Goal: Information Seeking & Learning: Learn about a topic

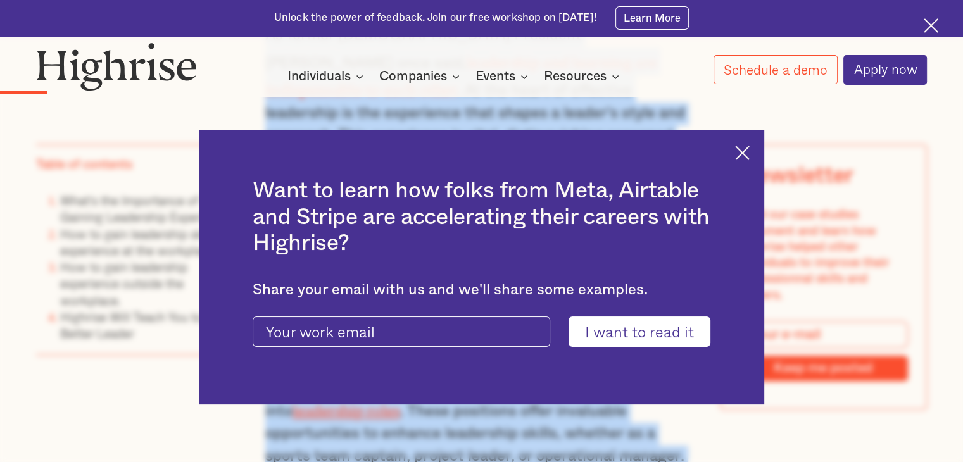
scroll to position [1209, 0]
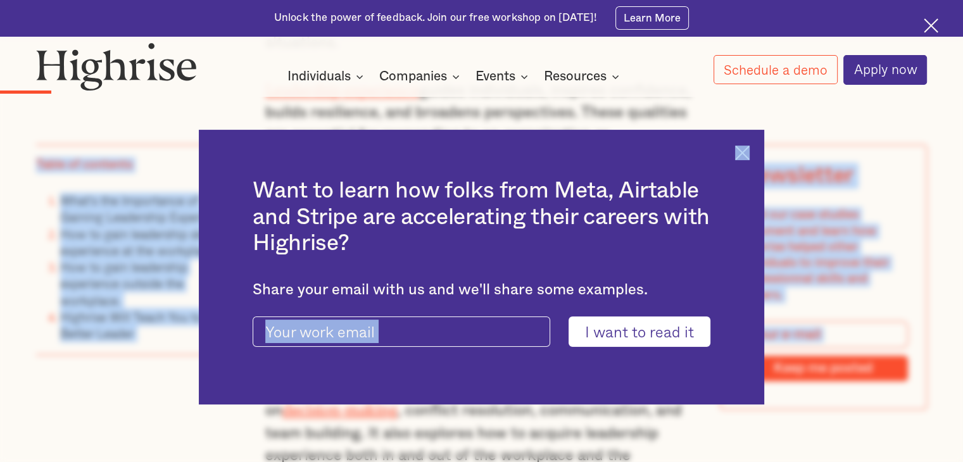
drag, startPoint x: 255, startPoint y: 174, endPoint x: 407, endPoint y: 421, distance: 289.5
click at [750, 154] on img at bounding box center [742, 153] width 15 height 15
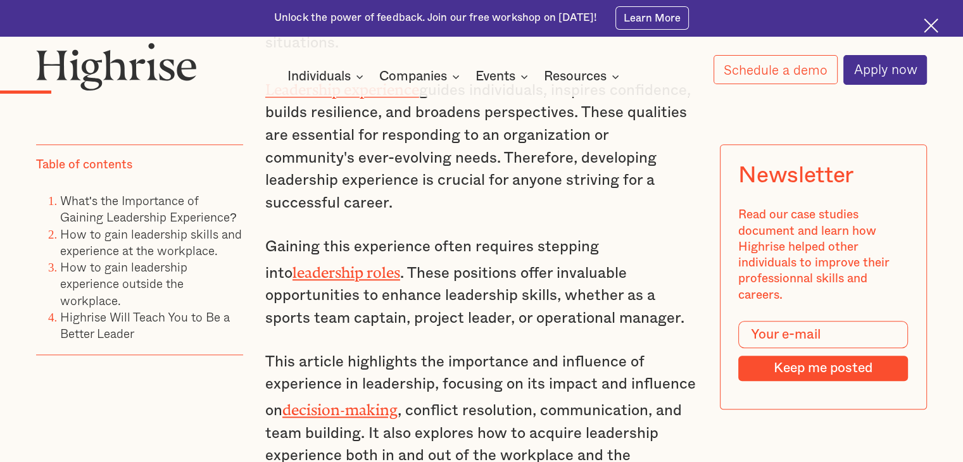
click at [372, 215] on p "Leadership experience guides individuals, inspires confidence, builds resilienc…" at bounding box center [481, 145] width 433 height 139
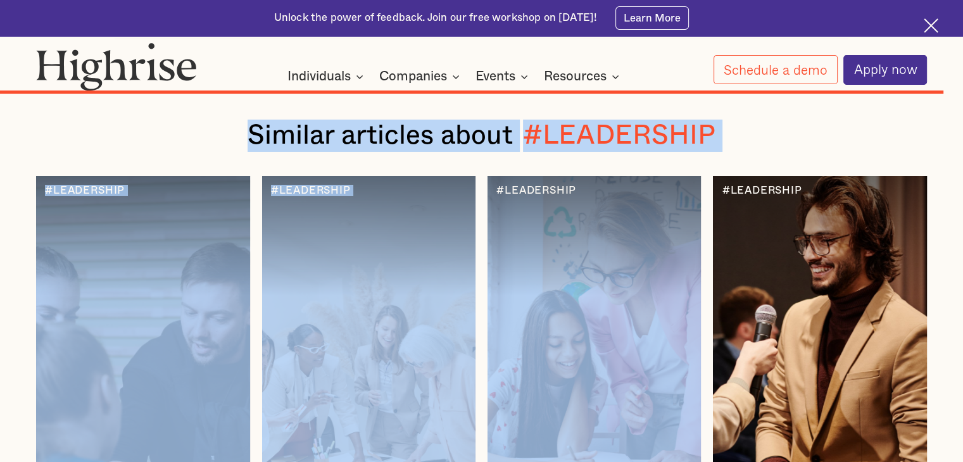
scroll to position [9371, 0]
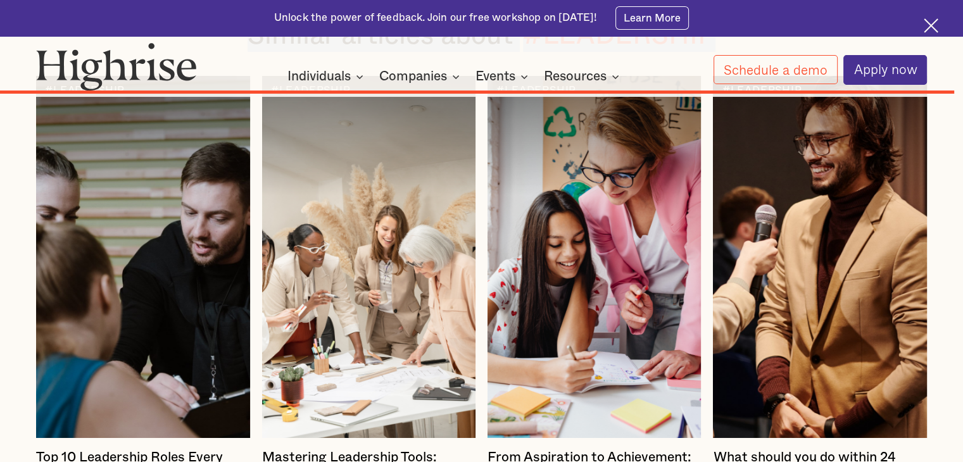
drag, startPoint x: 264, startPoint y: 225, endPoint x: 466, endPoint y: 108, distance: 233.6
click at [466, 76] on div at bounding box center [481, 64] width 891 height 24
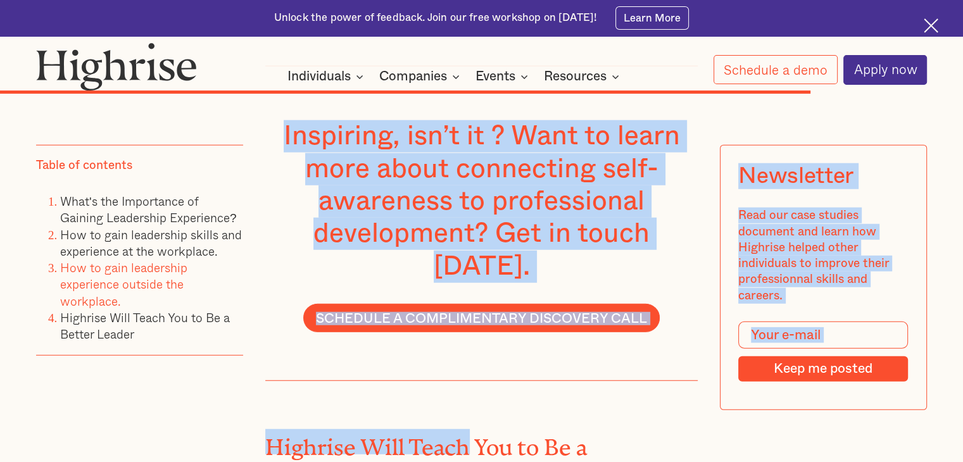
scroll to position [8078, 0]
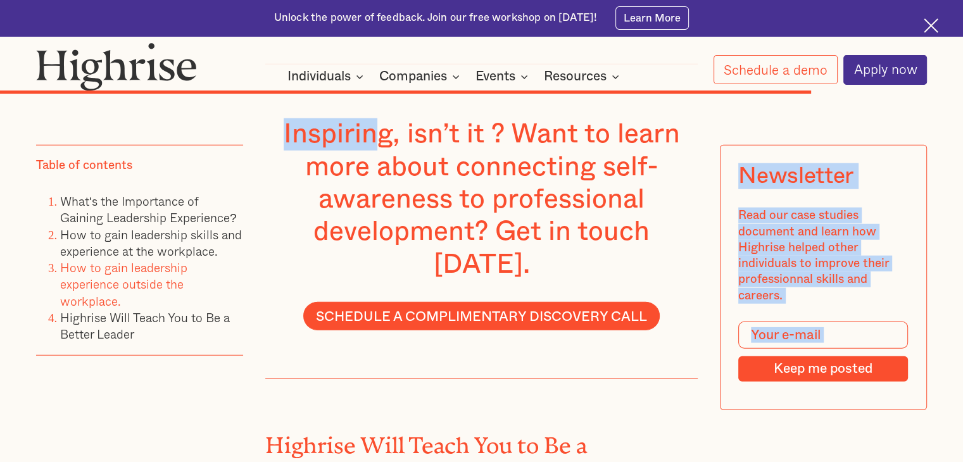
drag, startPoint x: 270, startPoint y: 137, endPoint x: 378, endPoint y: 191, distance: 120.1
copy div "Newsletter Read our case studies document and learn how Highrise helped other i…"
